Goal: Transaction & Acquisition: Subscribe to service/newsletter

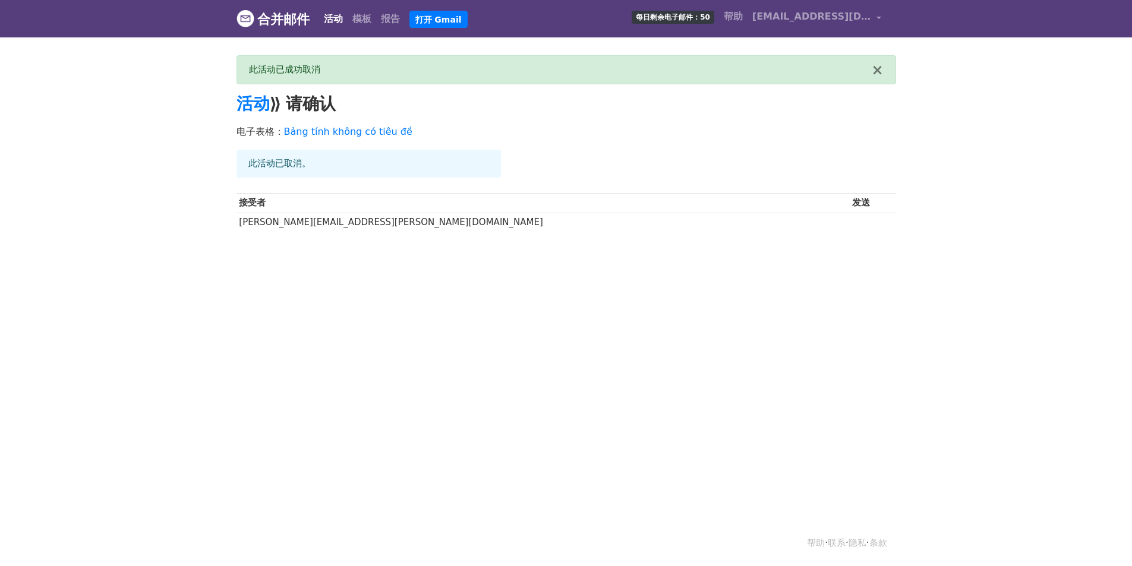
click at [271, 26] on font "合并邮件" at bounding box center [283, 19] width 52 height 15
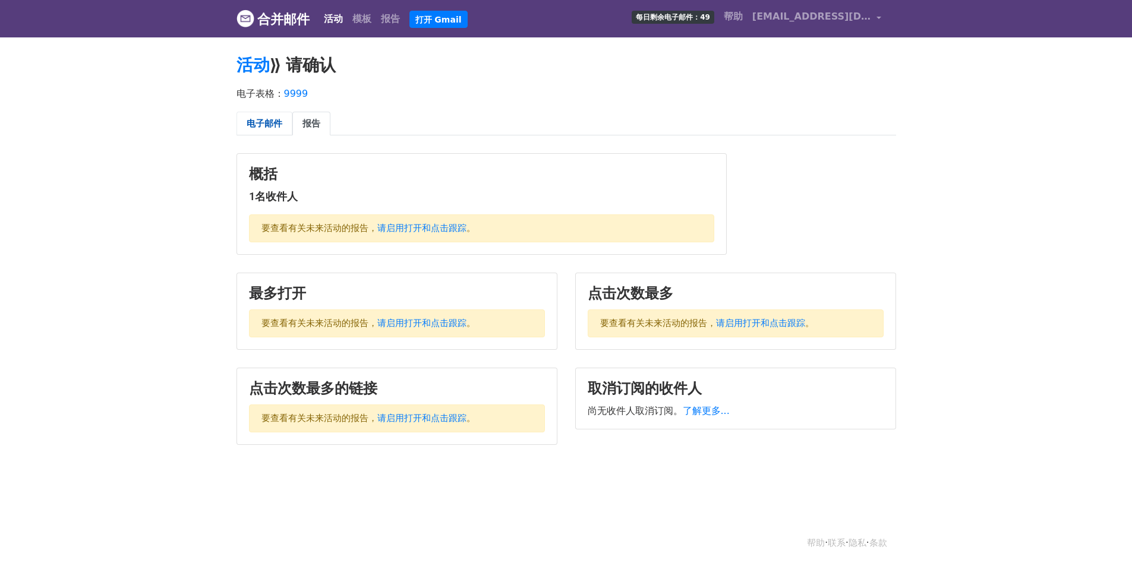
click at [252, 123] on font "电子邮件" at bounding box center [265, 123] width 36 height 11
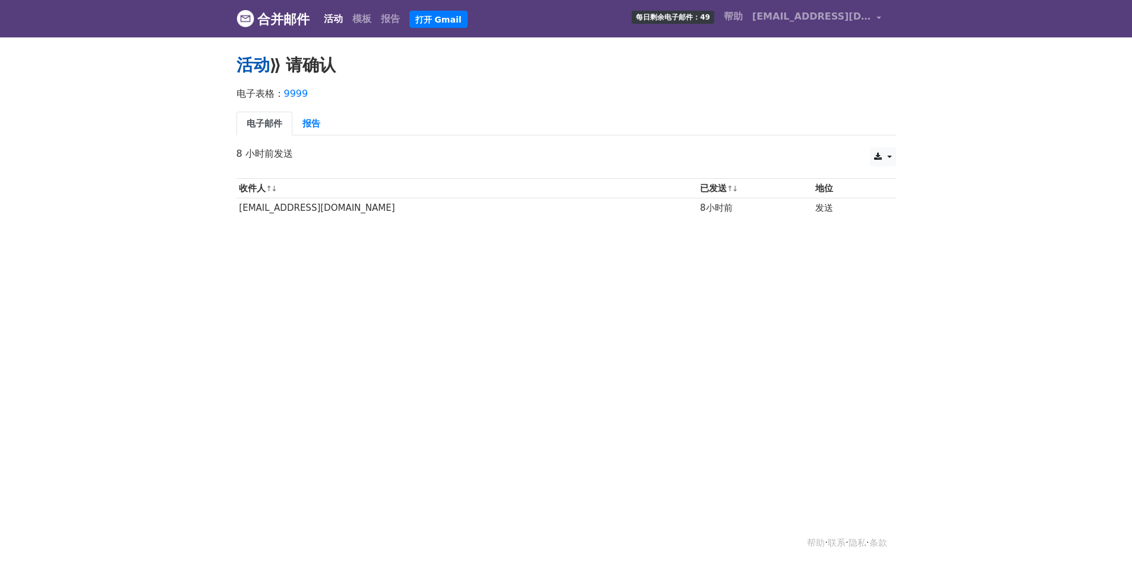
click at [260, 69] on font "活动" at bounding box center [252, 65] width 33 height 20
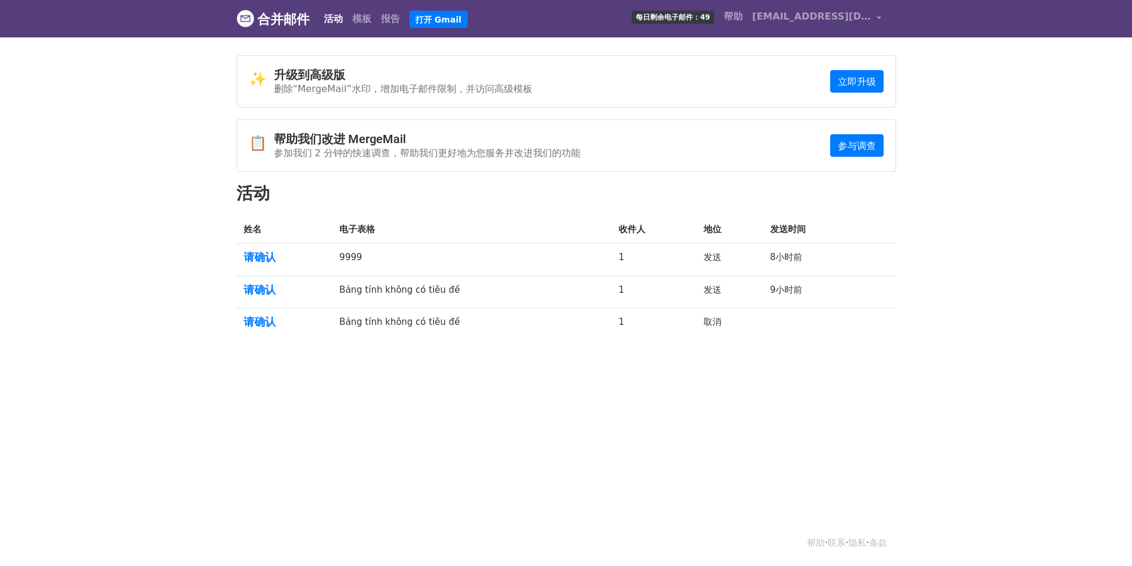
click at [343, 21] on font "活动" at bounding box center [333, 18] width 19 height 11
click at [874, 18] on link "[EMAIL_ADDRESS][DOMAIN_NAME]" at bounding box center [816, 19] width 139 height 28
click at [832, 51] on link "帐户" at bounding box center [838, 48] width 94 height 19
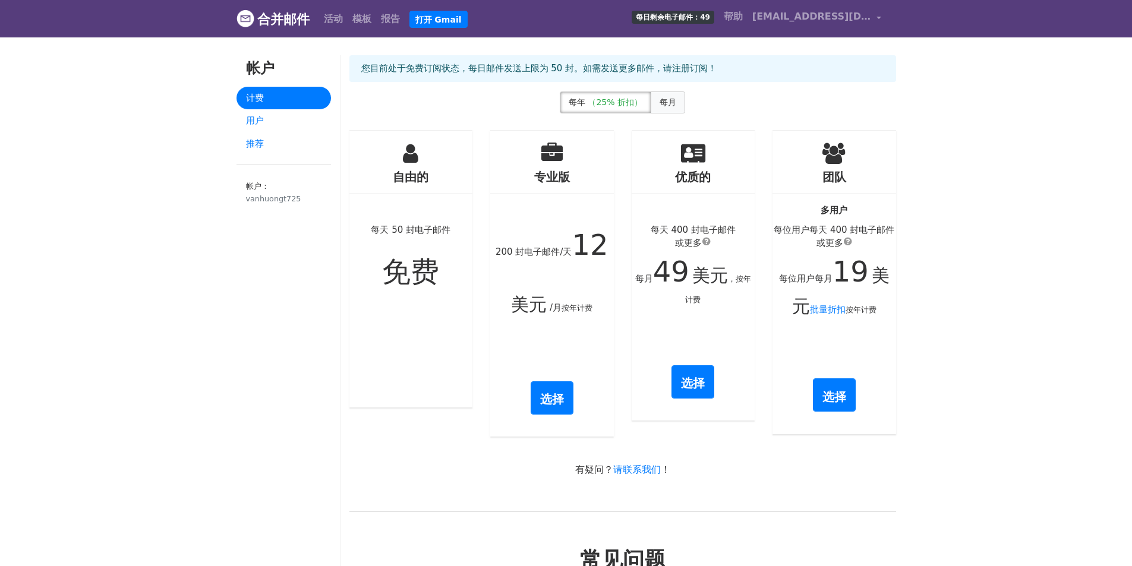
click at [680, 100] on label "每月" at bounding box center [667, 102] width 34 height 22
click at [552, 391] on font "选择" at bounding box center [552, 398] width 24 height 14
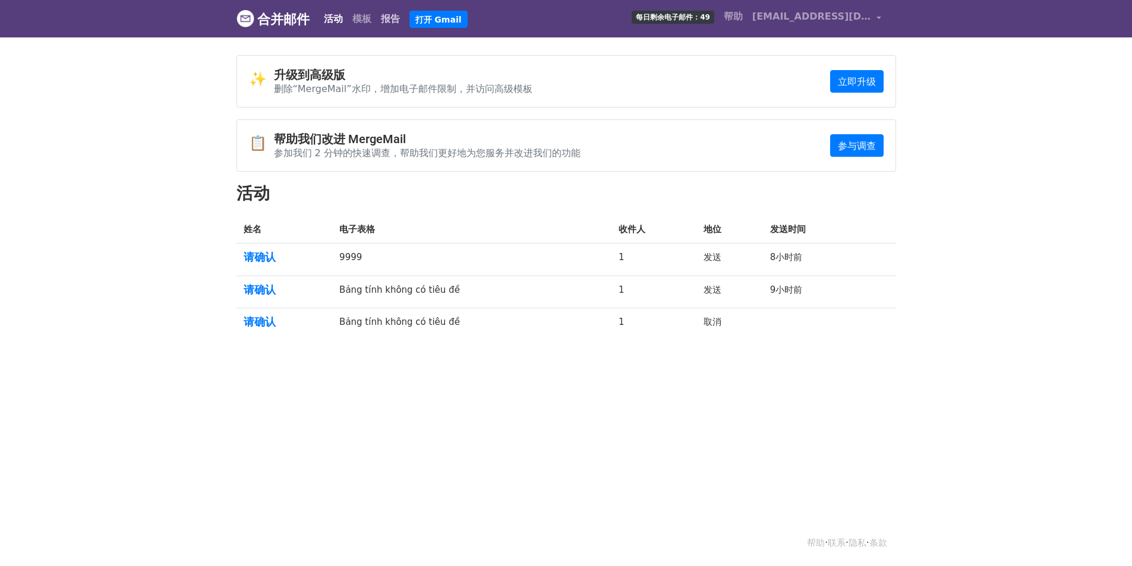
click at [384, 23] on link "报告" at bounding box center [390, 19] width 29 height 24
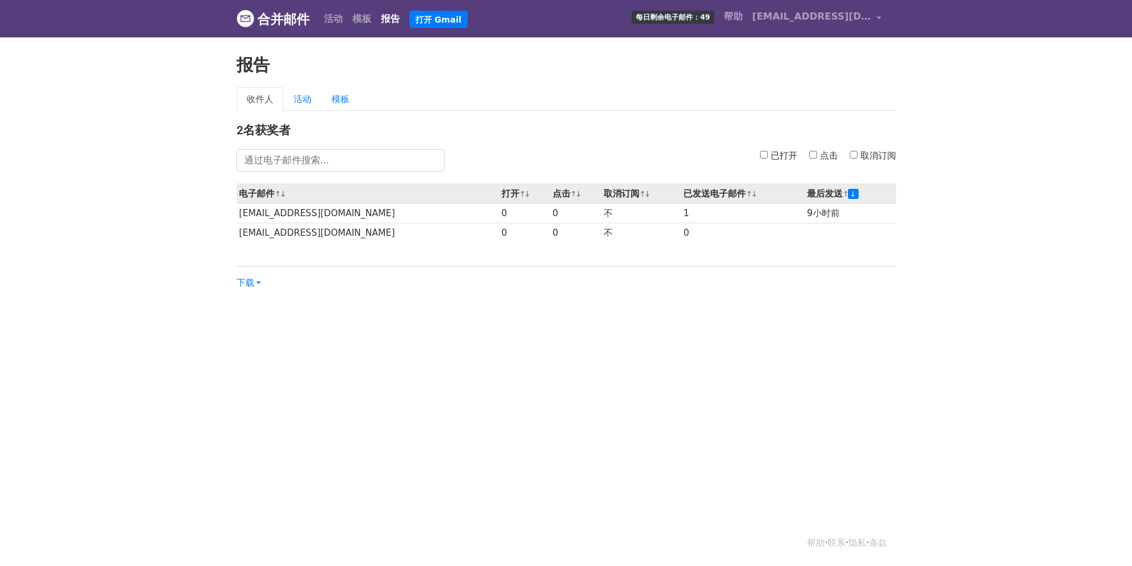
click at [604, 195] on font "取消订阅" at bounding box center [622, 193] width 36 height 11
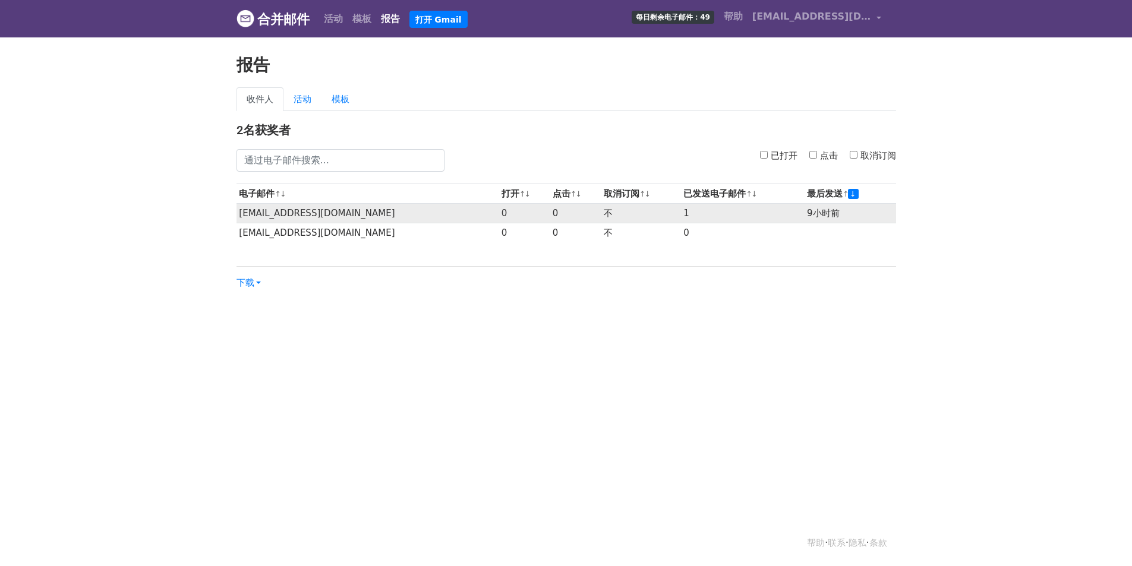
click at [601, 210] on td "不" at bounding box center [641, 214] width 80 height 20
click at [601, 214] on td "不" at bounding box center [641, 214] width 80 height 20
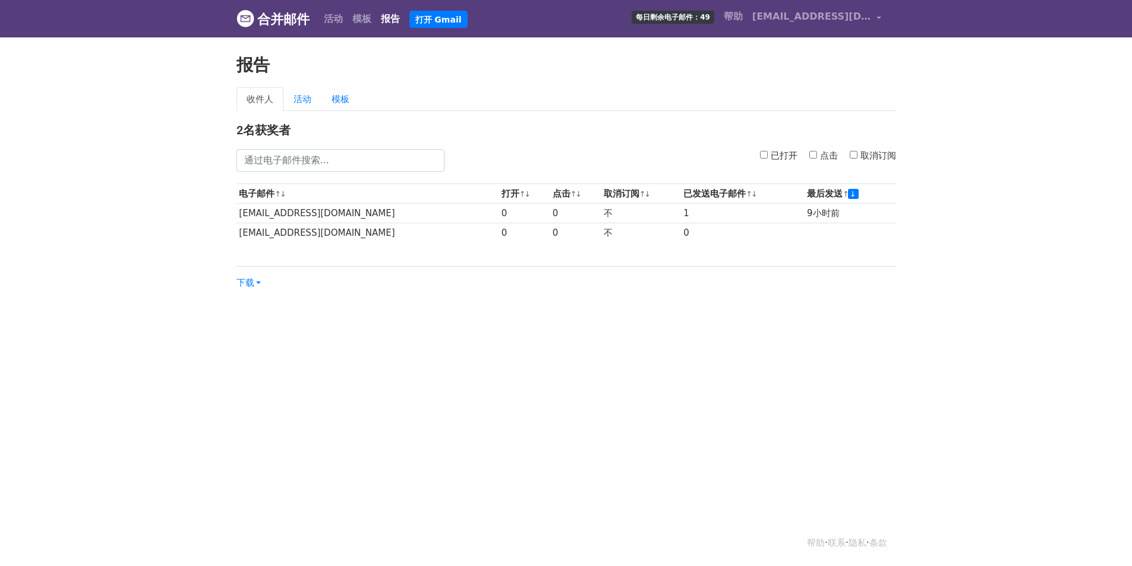
click at [849, 154] on input "取消订阅" at bounding box center [853, 155] width 8 height 8
checkbox input "false"
click at [308, 104] on link "活动" at bounding box center [302, 99] width 38 height 24
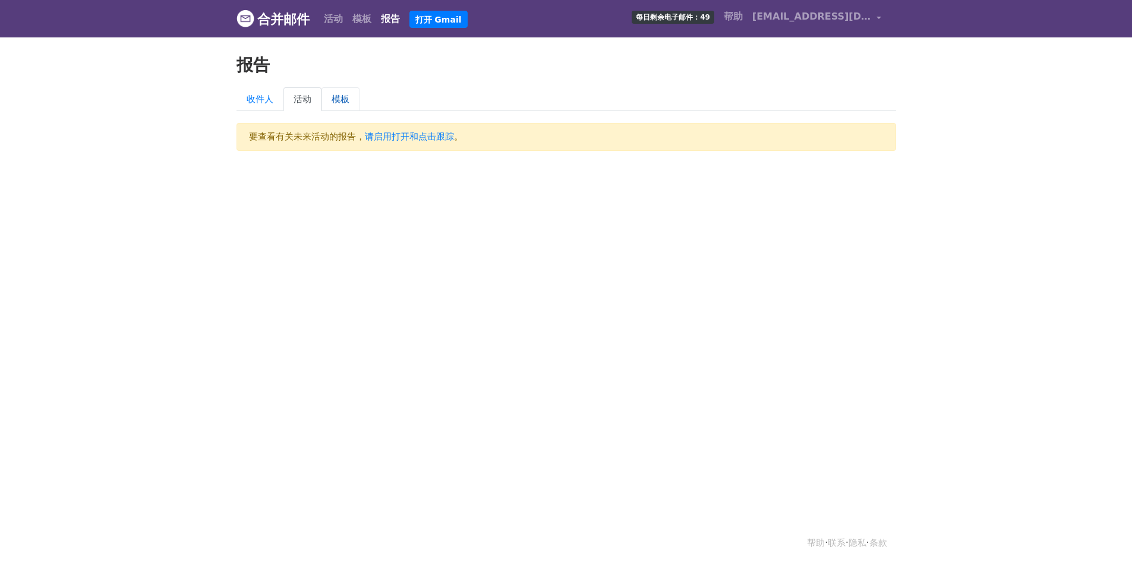
click at [348, 103] on font "模板" at bounding box center [340, 99] width 18 height 11
click at [404, 139] on font "请启用打开和点击跟踪" at bounding box center [409, 136] width 89 height 11
